Goal: Task Accomplishment & Management: Manage account settings

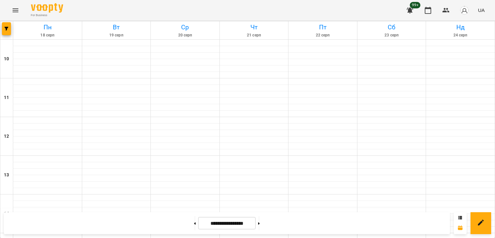
scroll to position [302, 0]
click at [13, 9] on icon "Menu" at bounding box center [16, 10] width 8 height 8
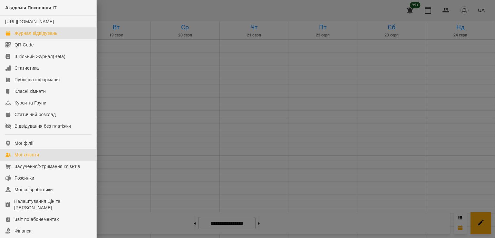
click at [35, 157] on link "Мої клієнти" at bounding box center [48, 155] width 96 height 12
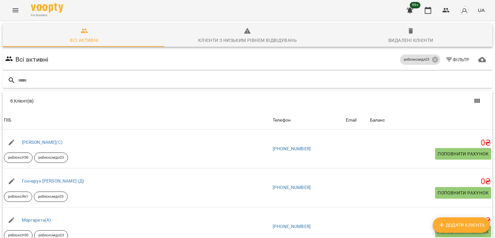
click at [456, 226] on span "Додати клієнта" at bounding box center [461, 225] width 47 height 8
select select "**"
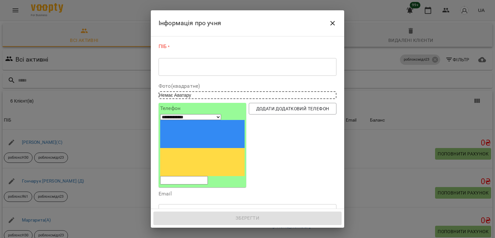
click at [202, 176] on input "tel" at bounding box center [184, 180] width 48 height 8
paste input "**********"
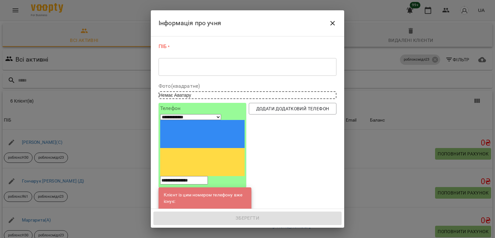
type input "**********"
click at [201, 208] on link "[PERSON_NAME](С)" at bounding box center [207, 211] width 41 height 6
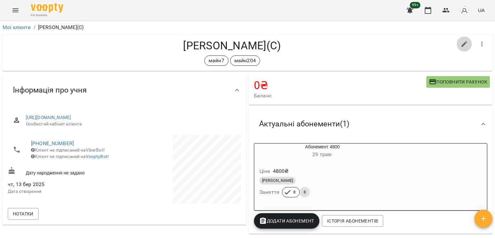
click at [465, 41] on button "button" at bounding box center [464, 43] width 15 height 15
select select "**"
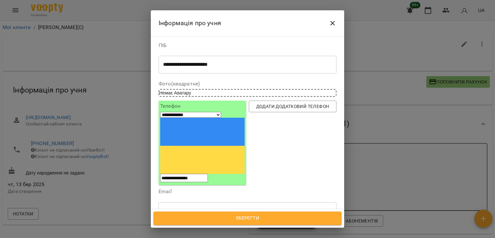
click at [228, 236] on div "майн7 майн204" at bounding box center [236, 241] width 154 height 11
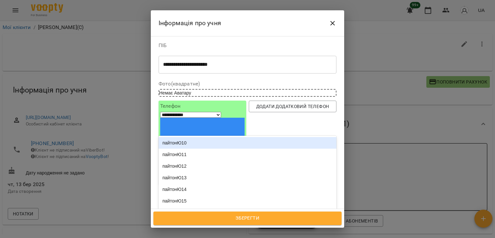
type input "*********"
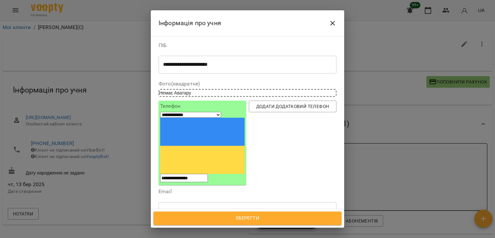
click at [200, 220] on div "пайтонЮ18" at bounding box center [248, 226] width 178 height 12
click at [216, 215] on span "Зберегти" at bounding box center [248, 218] width 174 height 8
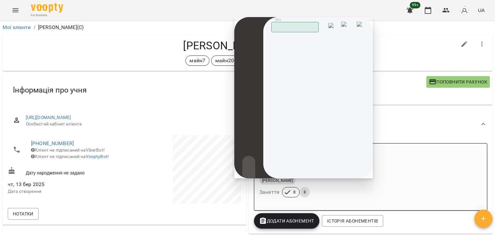
click at [364, 25] on img at bounding box center [361, 27] width 9 height 10
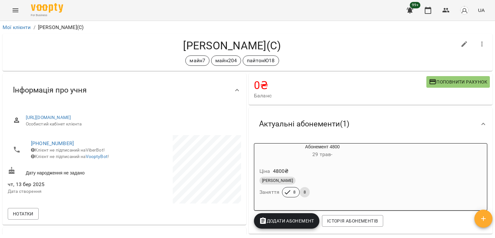
click at [10, 11] on button "Menu" at bounding box center [15, 10] width 15 height 15
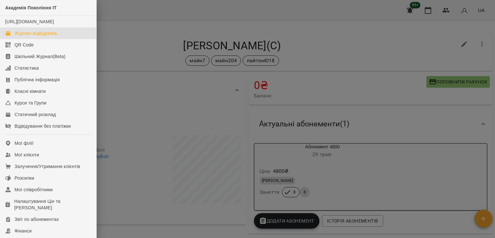
click at [58, 39] on link "Журнал відвідувань" at bounding box center [48, 33] width 96 height 12
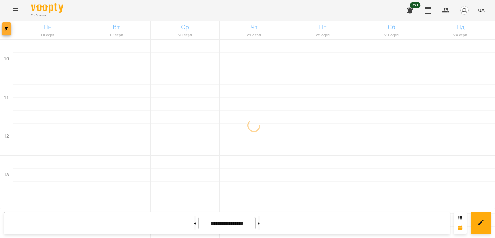
click at [6, 32] on button "button" at bounding box center [6, 28] width 9 height 13
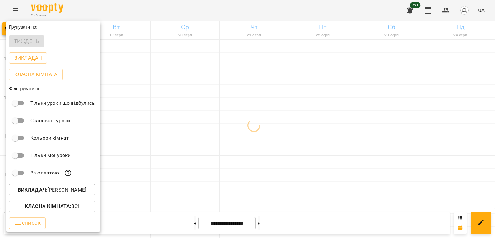
click at [74, 194] on p "Викладач : Юрій Шпак" at bounding box center [52, 190] width 69 height 8
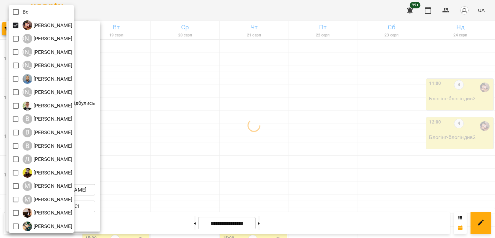
click at [278, 137] on div at bounding box center [247, 119] width 495 height 238
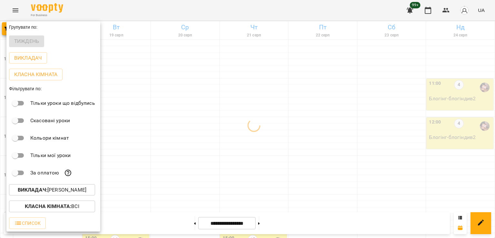
click at [250, 143] on div at bounding box center [247, 119] width 495 height 238
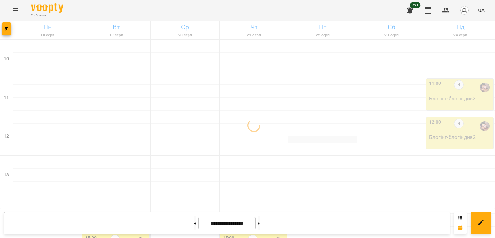
scroll to position [129, 0]
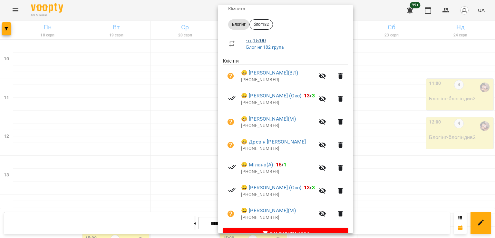
scroll to position [101, 0]
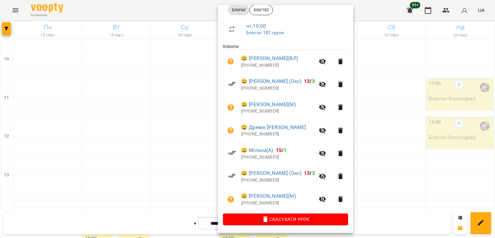
drag, startPoint x: 134, startPoint y: 117, endPoint x: 114, endPoint y: 116, distance: 20.7
click at [134, 117] on div at bounding box center [247, 119] width 495 height 238
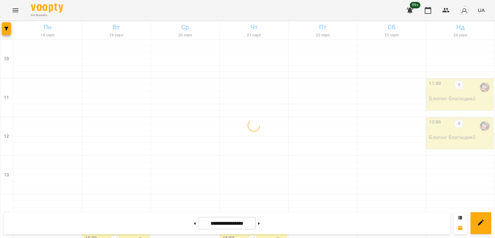
click at [113, 235] on div "14" at bounding box center [115, 242] width 10 height 15
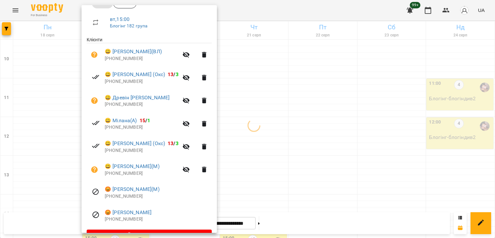
scroll to position [92, 0]
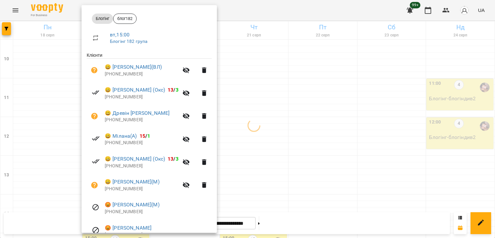
click at [259, 155] on div at bounding box center [247, 119] width 495 height 238
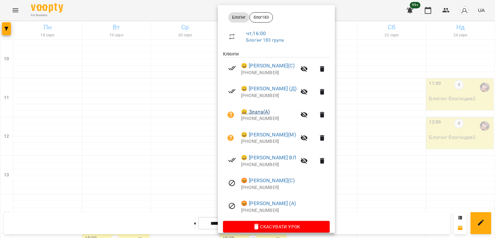
scroll to position [101, 0]
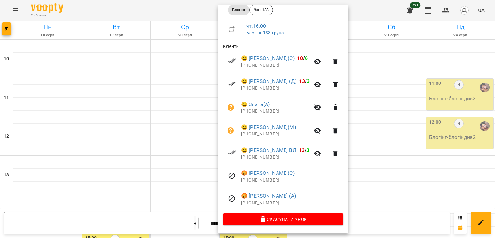
click at [106, 158] on div at bounding box center [247, 119] width 495 height 238
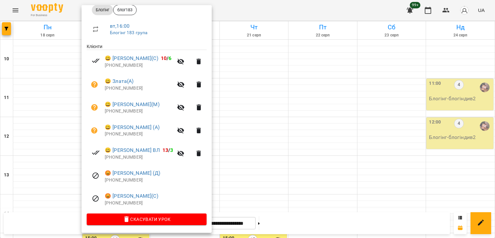
click at [252, 155] on div at bounding box center [247, 119] width 495 height 238
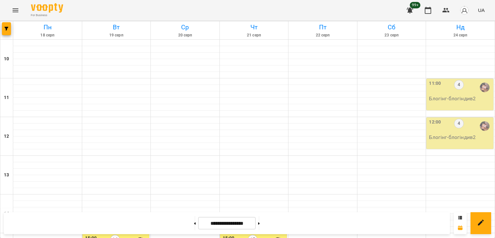
scroll to position [194, 0]
click at [194, 225] on button at bounding box center [195, 223] width 2 height 14
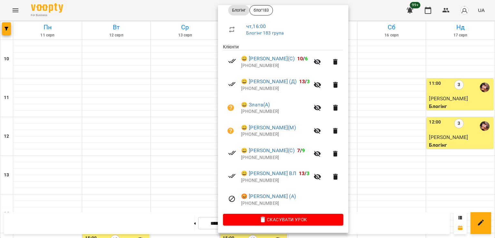
scroll to position [101, 0]
click at [102, 102] on div at bounding box center [247, 119] width 495 height 238
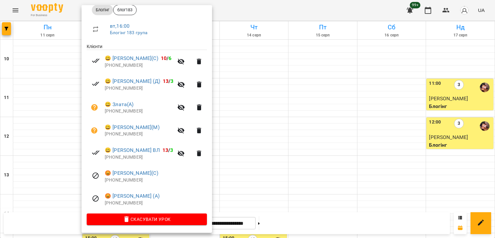
click at [268, 99] on div at bounding box center [247, 119] width 495 height 238
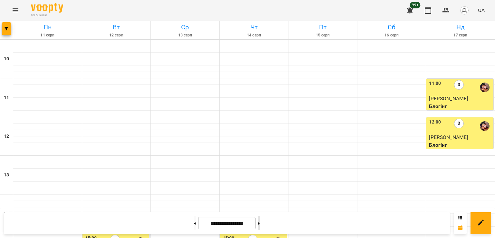
click at [260, 224] on button at bounding box center [259, 223] width 2 height 14
type input "**********"
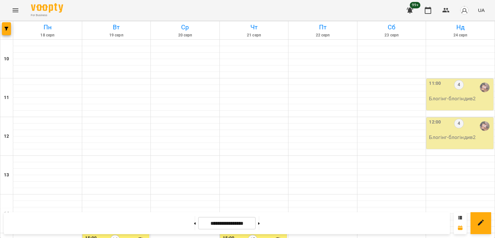
scroll to position [226, 0]
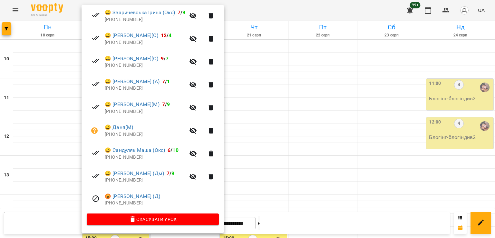
scroll to position [147, 0]
drag, startPoint x: 251, startPoint y: 127, endPoint x: 254, endPoint y: 135, distance: 7.7
click at [252, 130] on div at bounding box center [247, 119] width 495 height 238
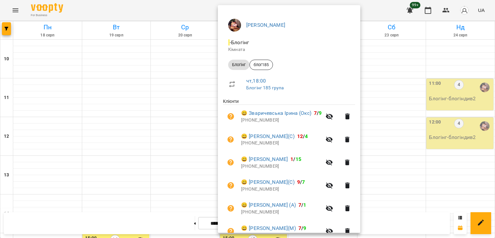
scroll to position [97, 0]
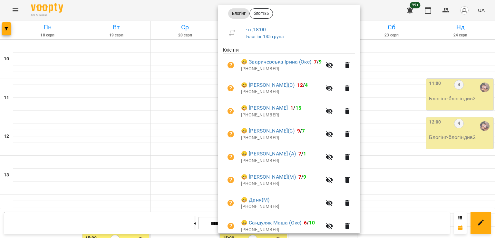
click at [146, 134] on div at bounding box center [247, 119] width 495 height 238
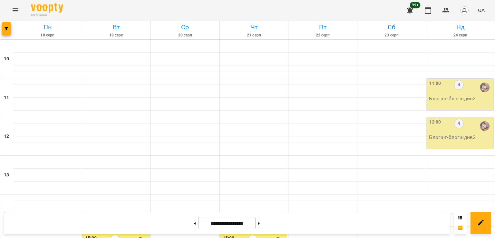
scroll to position [290, 0]
